Goal: Task Accomplishment & Management: Use online tool/utility

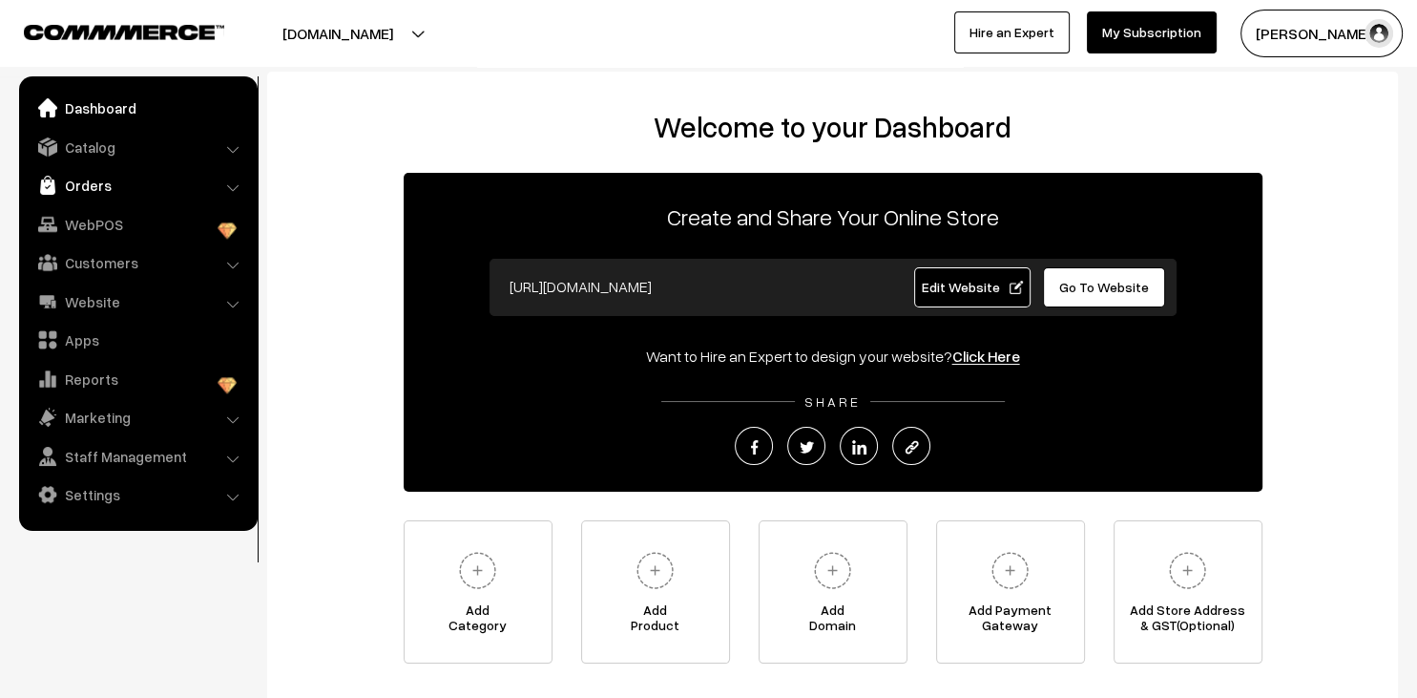
click at [113, 181] on link "Orders" at bounding box center [137, 185] width 227 height 34
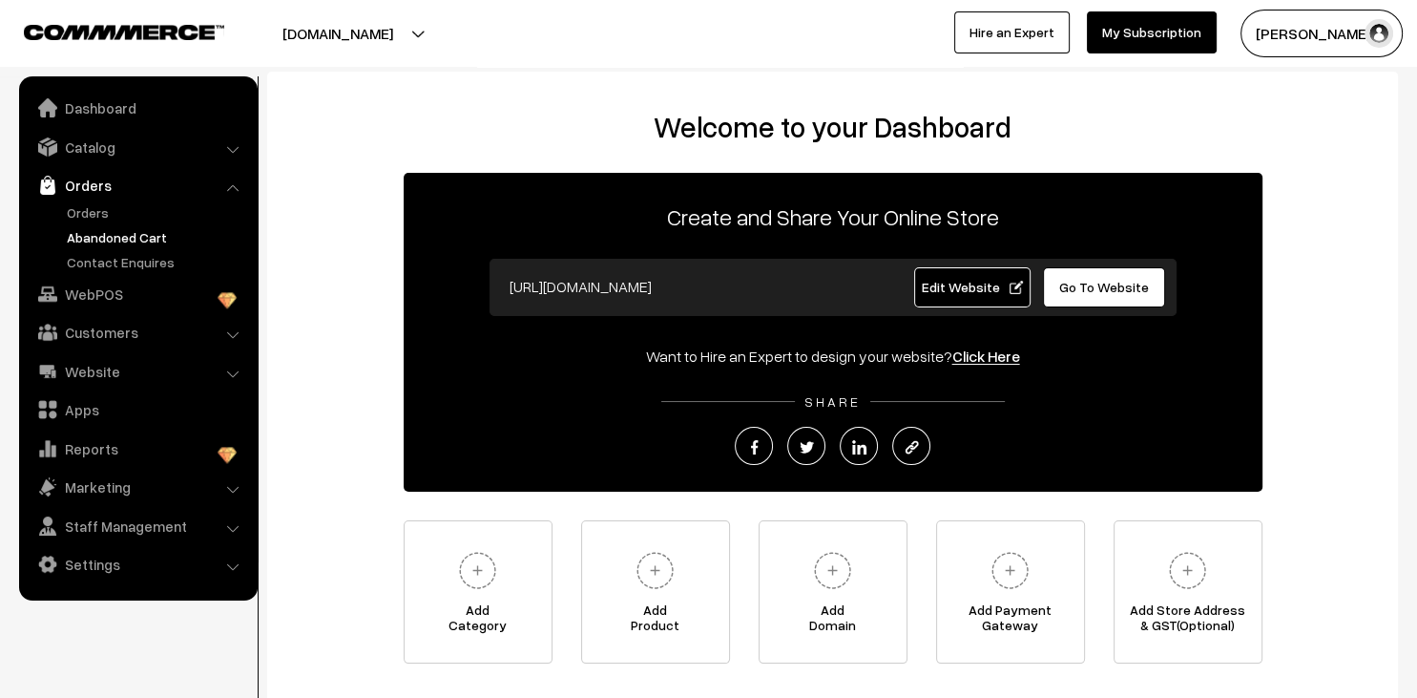
click at [118, 241] on link "Abandoned Cart" at bounding box center [156, 237] width 189 height 20
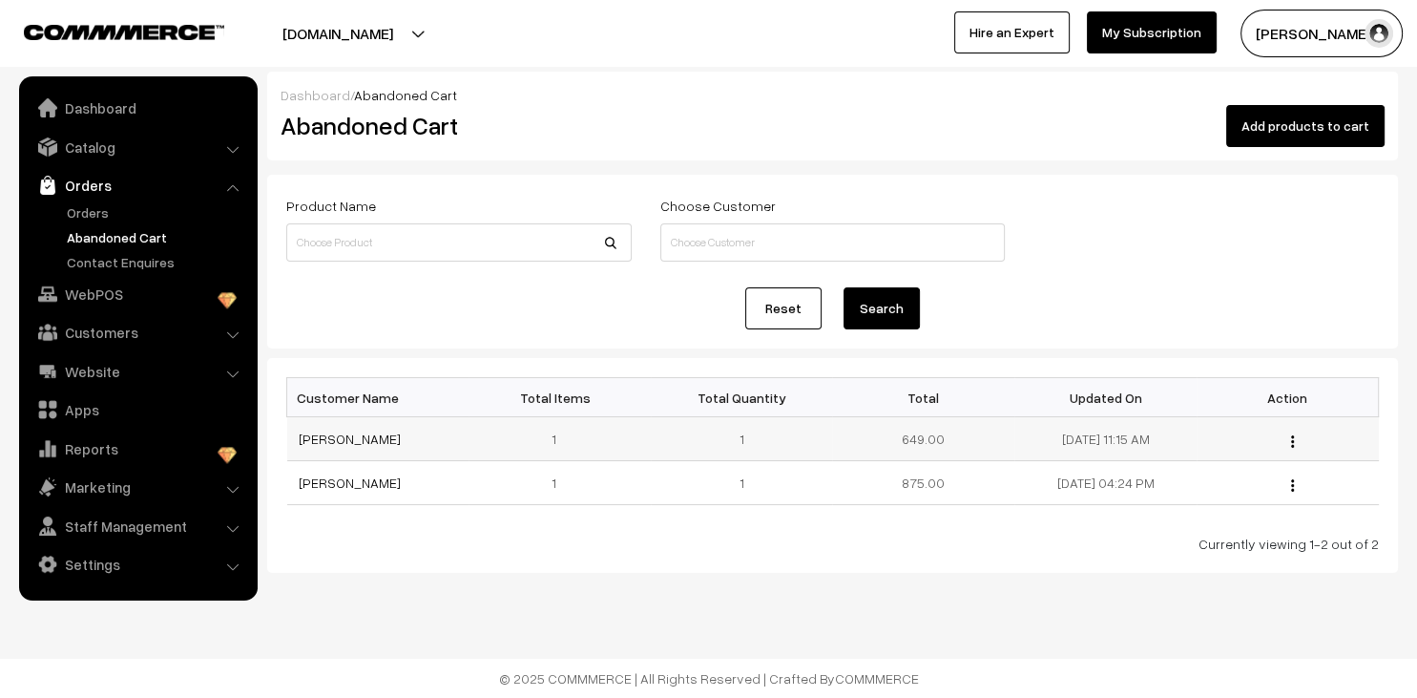
click at [1291, 440] on img "button" at bounding box center [1292, 441] width 3 height 12
click at [1166, 465] on link "View" at bounding box center [1207, 468] width 162 height 42
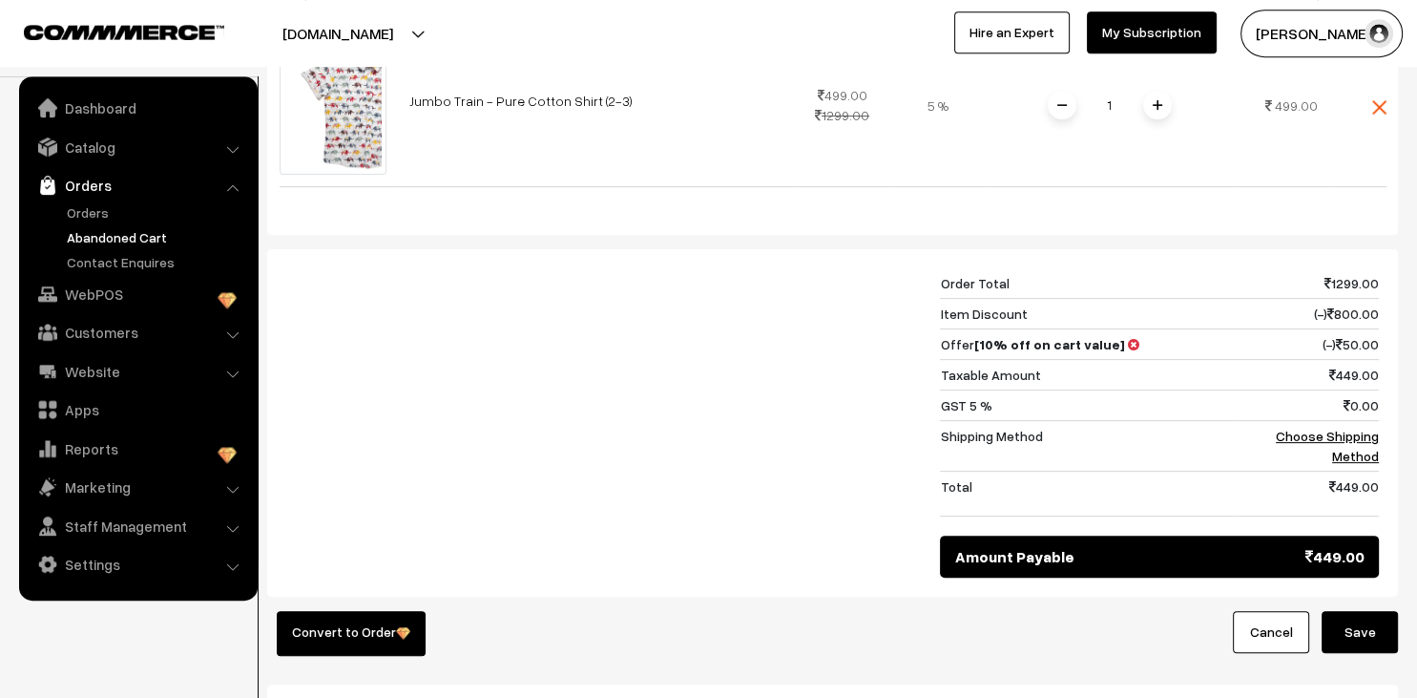
scroll to position [765, 0]
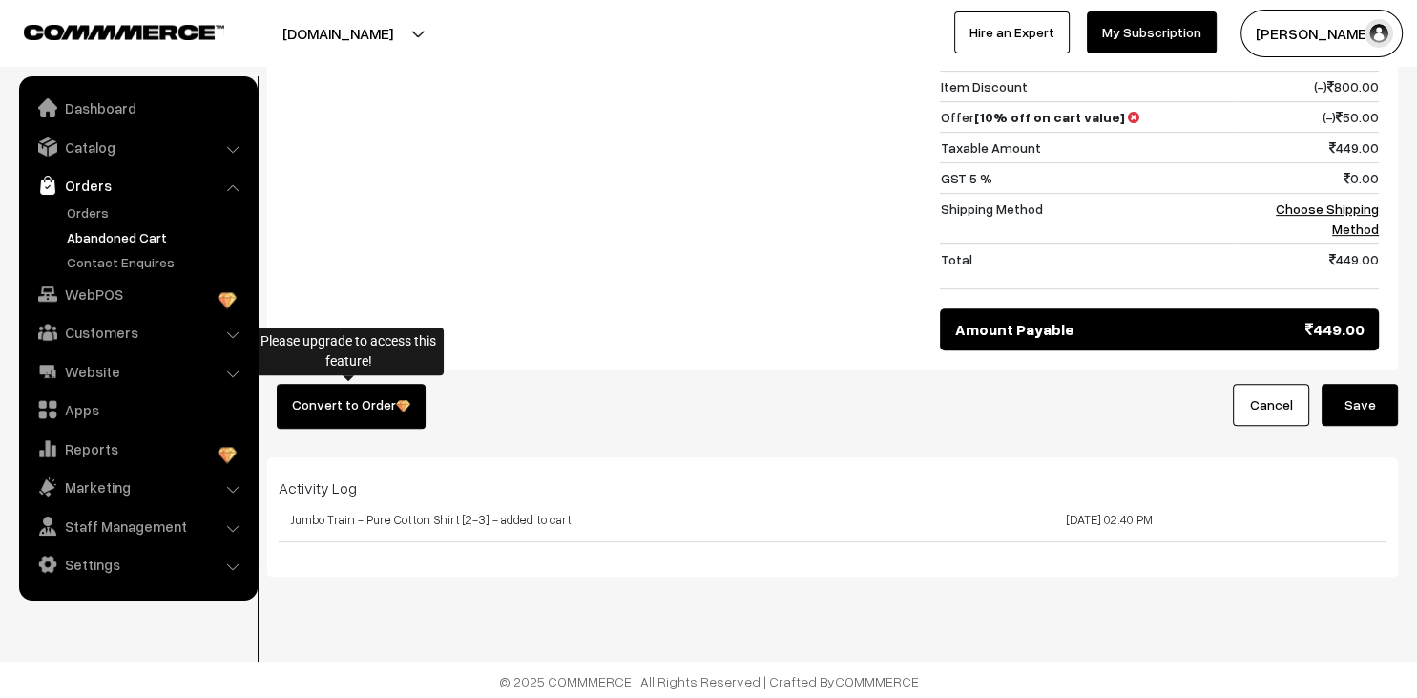
click at [381, 402] on link "Convert to Order" at bounding box center [351, 406] width 149 height 45
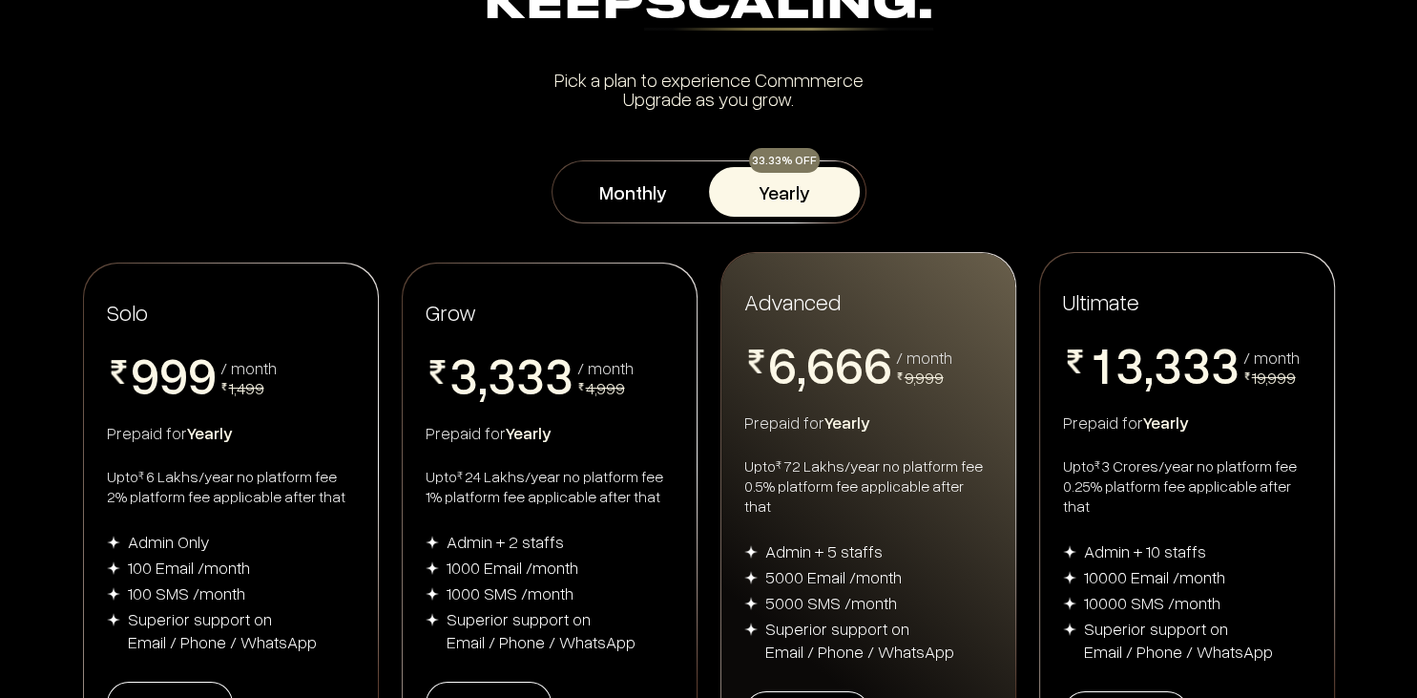
scroll to position [403, 0]
